Goal: Task Accomplishment & Management: Complete application form

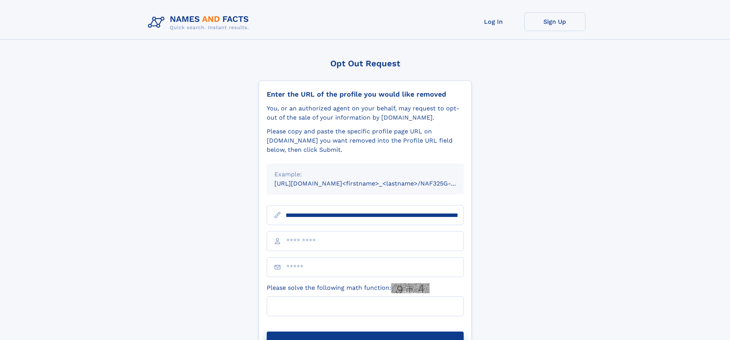
scroll to position [0, 87]
type input "**********"
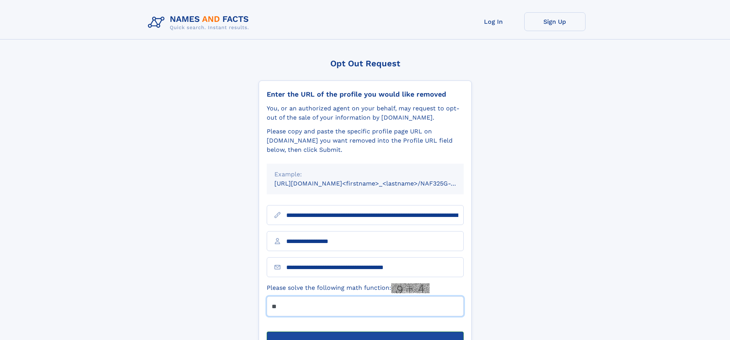
type input "**"
click at [365, 331] on button "Submit Opt Out Request" at bounding box center [365, 343] width 197 height 25
